Goal: Navigation & Orientation: Find specific page/section

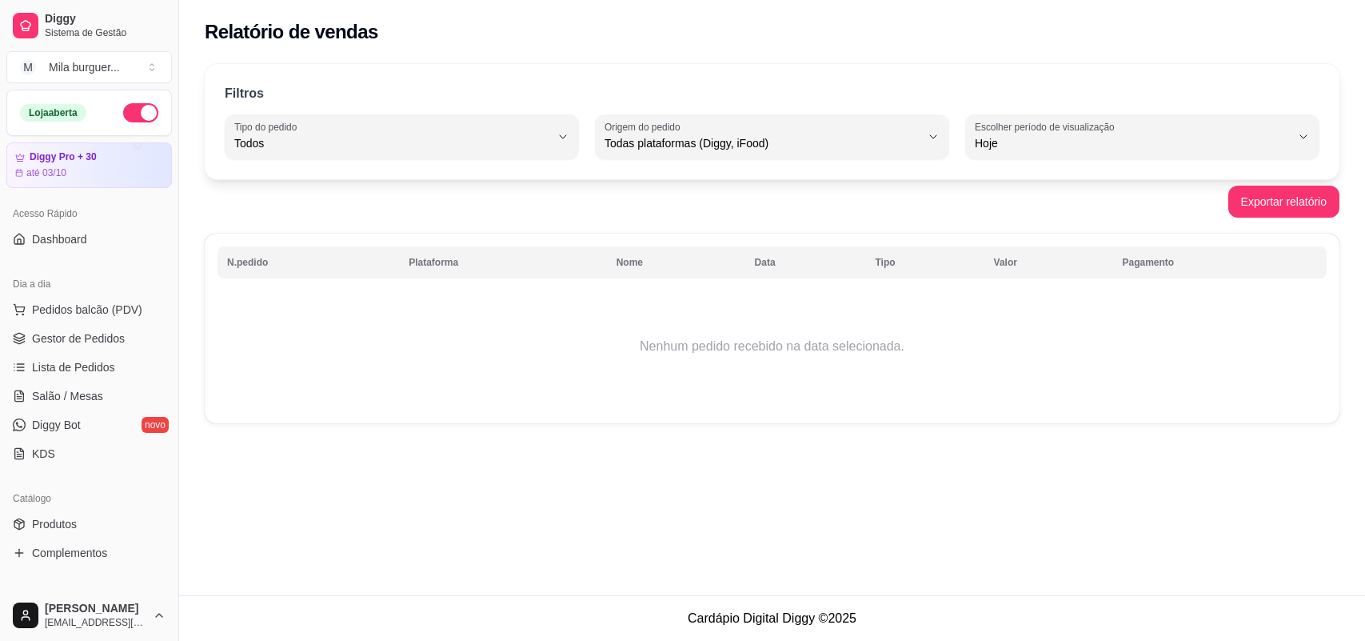
select select "ALL"
select select "0"
click at [1365, 10] on div "Relatório de vendas" at bounding box center [772, 27] width 1186 height 54
click at [182, 434] on button "Toggle Sidebar" at bounding box center [178, 320] width 13 height 641
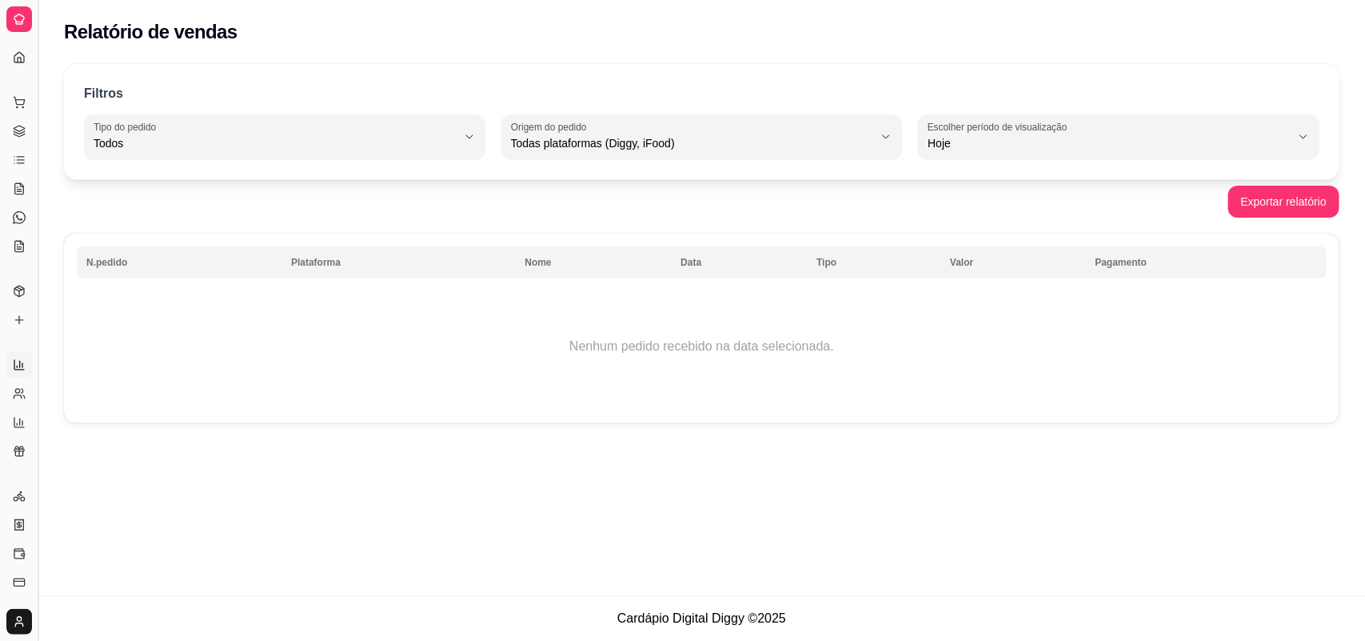
click at [38, 410] on button "Toggle Sidebar" at bounding box center [37, 320] width 13 height 641
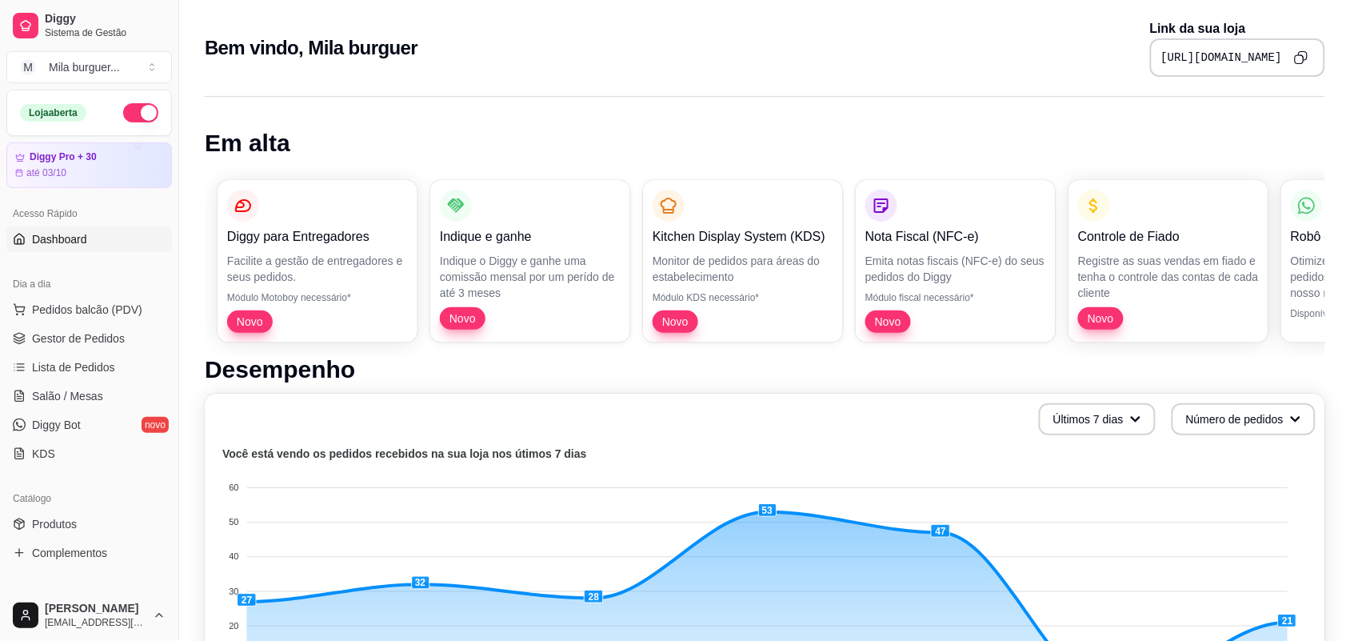
select select "ALL"
select select "0"
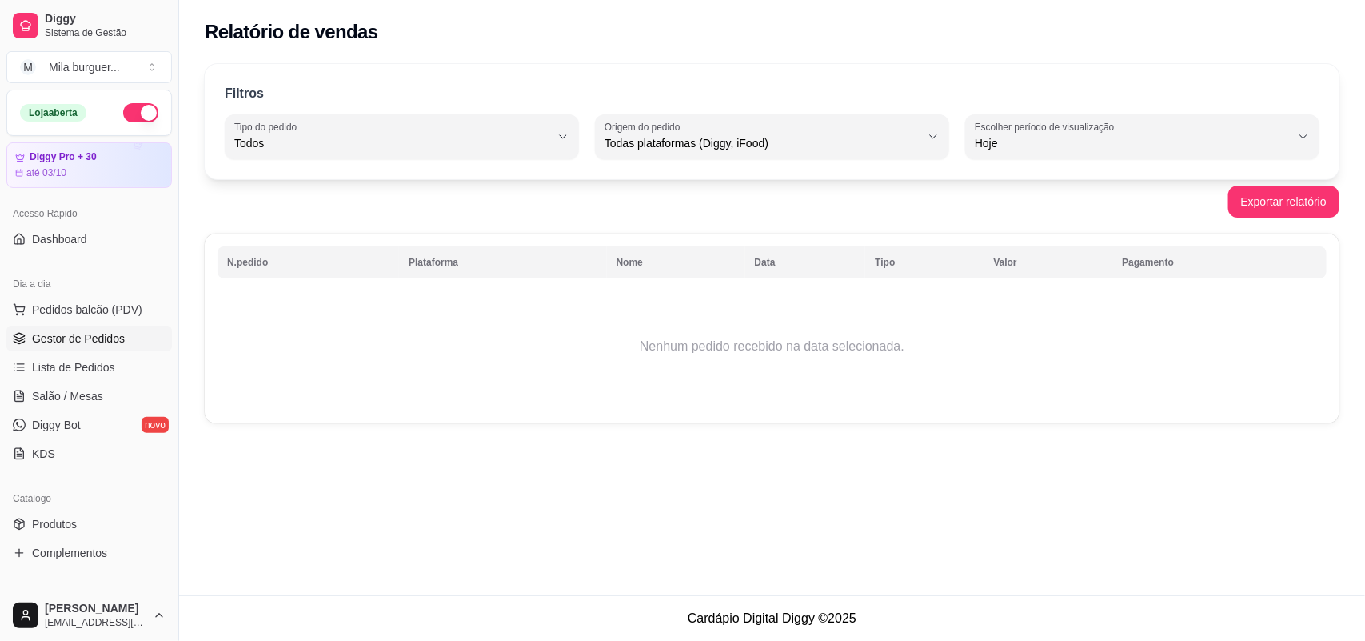
click at [80, 326] on link "Gestor de Pedidos" at bounding box center [89, 339] width 166 height 26
